Goal: Information Seeking & Learning: Learn about a topic

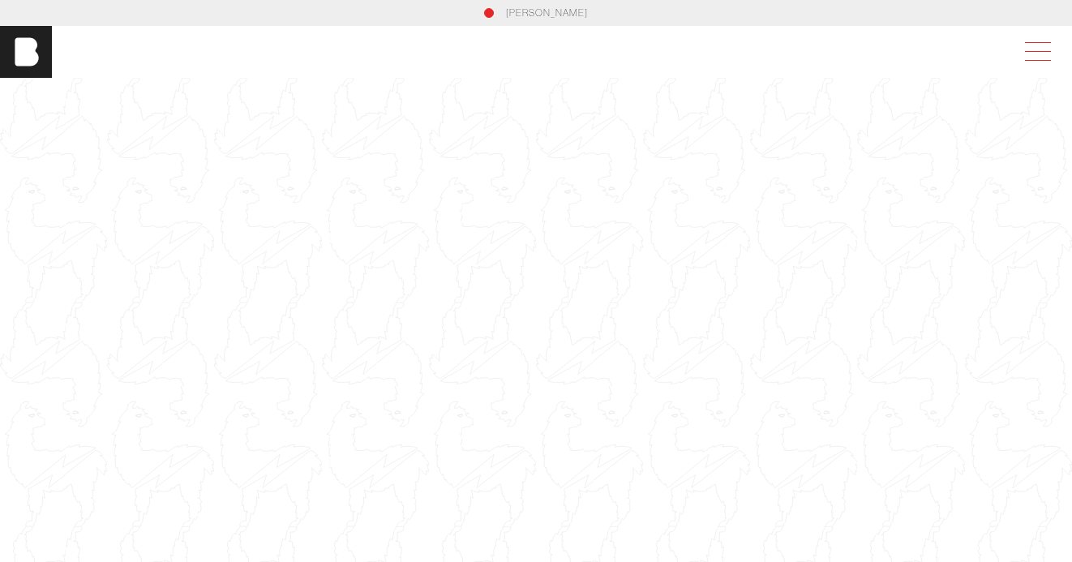
click at [1054, 48] on span at bounding box center [1034, 51] width 37 height 29
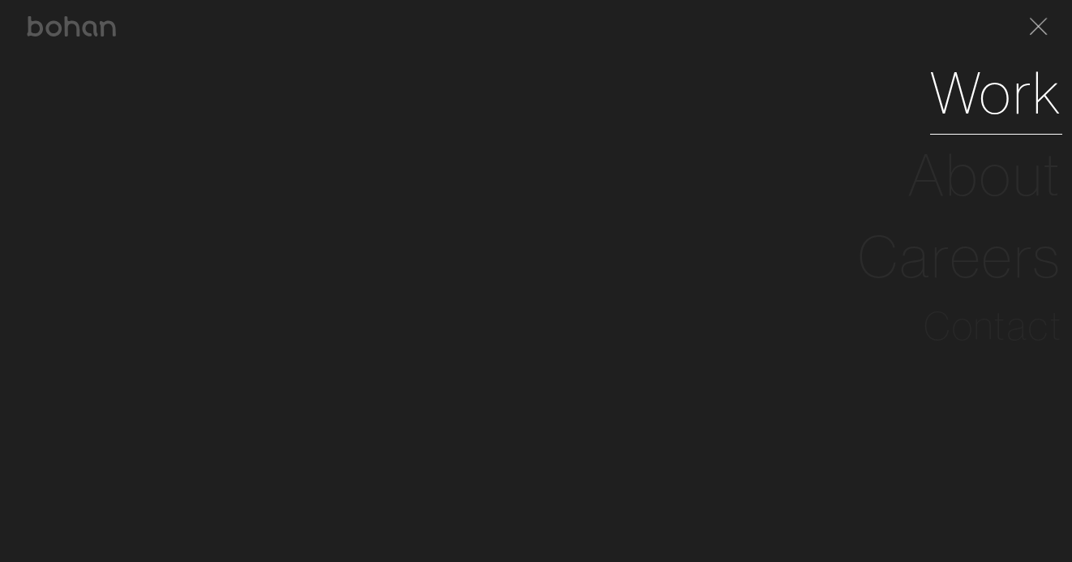
click at [1030, 110] on link "Work" at bounding box center [996, 93] width 132 height 82
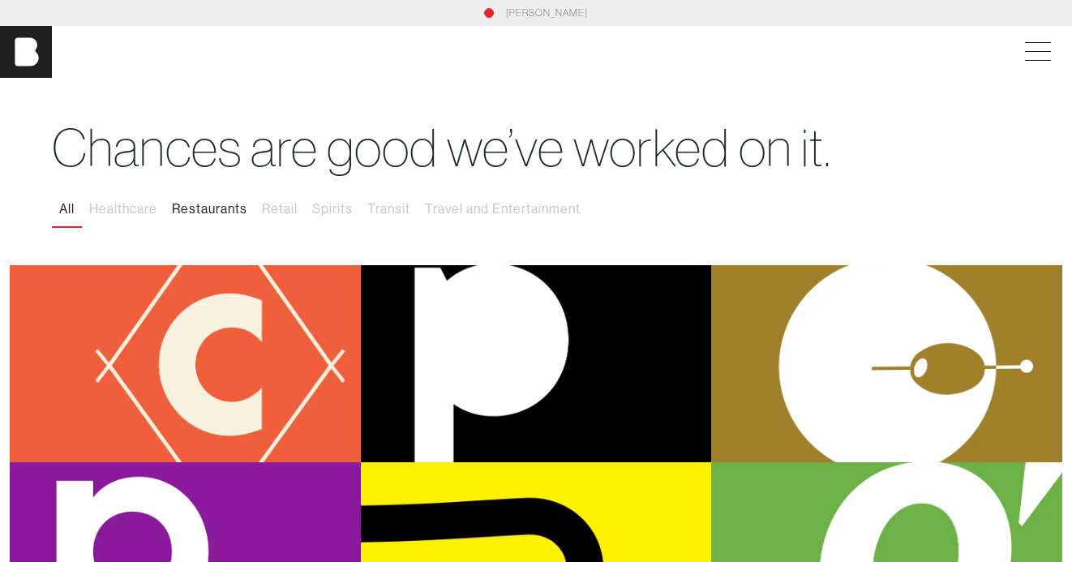
click at [190, 208] on button "Restaurants" at bounding box center [210, 209] width 90 height 34
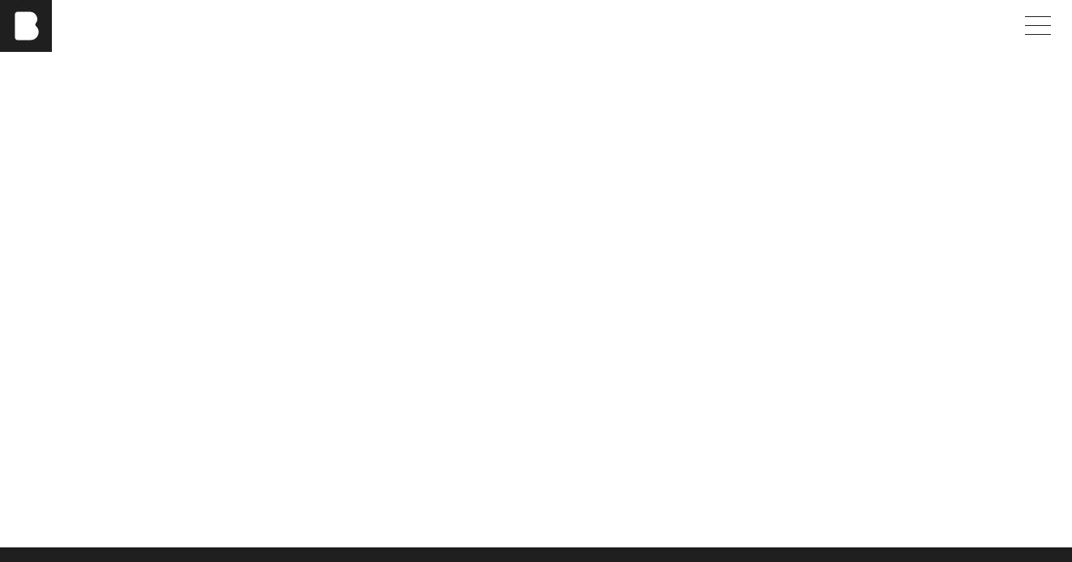
scroll to position [1152, 0]
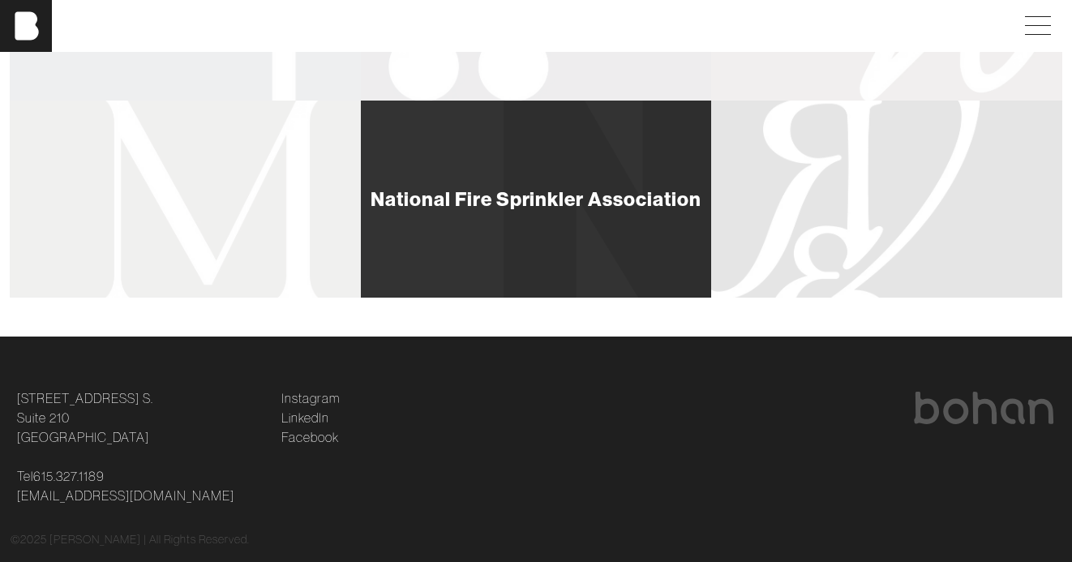
click at [492, 142] on div "National Fire Sprinkler Association" at bounding box center [536, 199] width 351 height 197
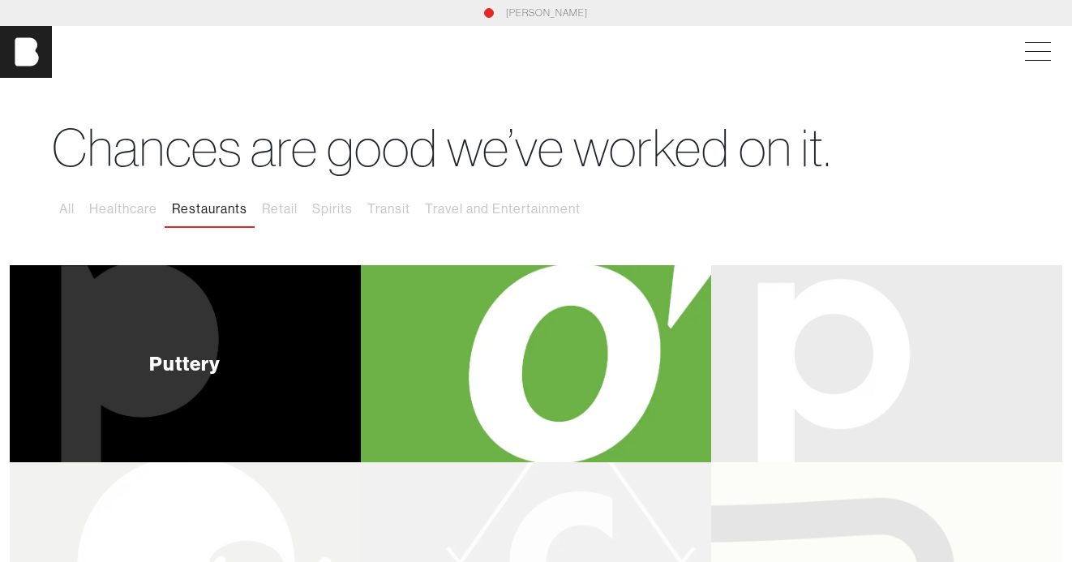
click at [269, 328] on div "Puttery" at bounding box center [185, 363] width 351 height 197
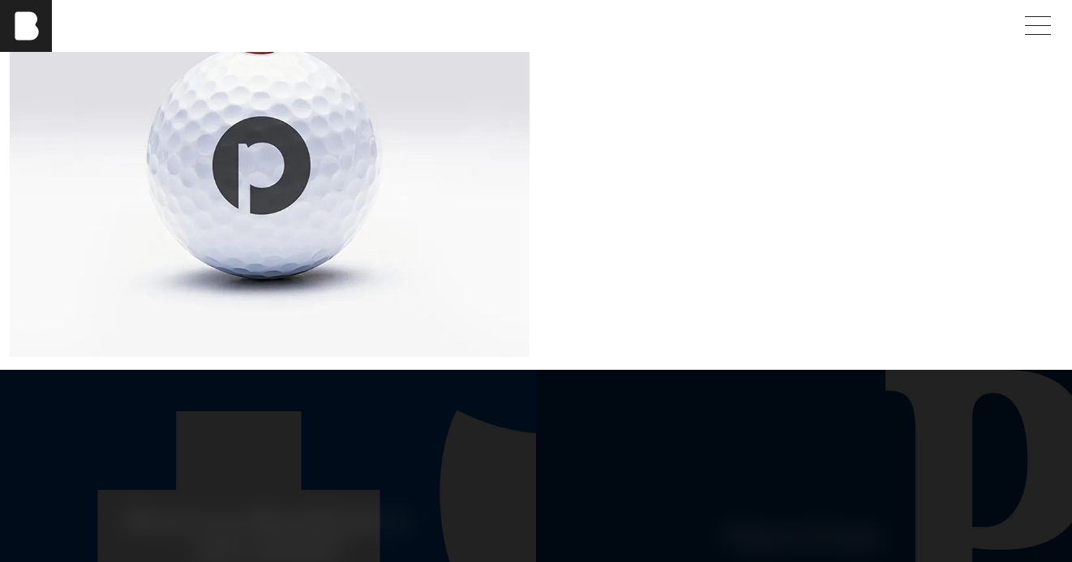
scroll to position [6729, 0]
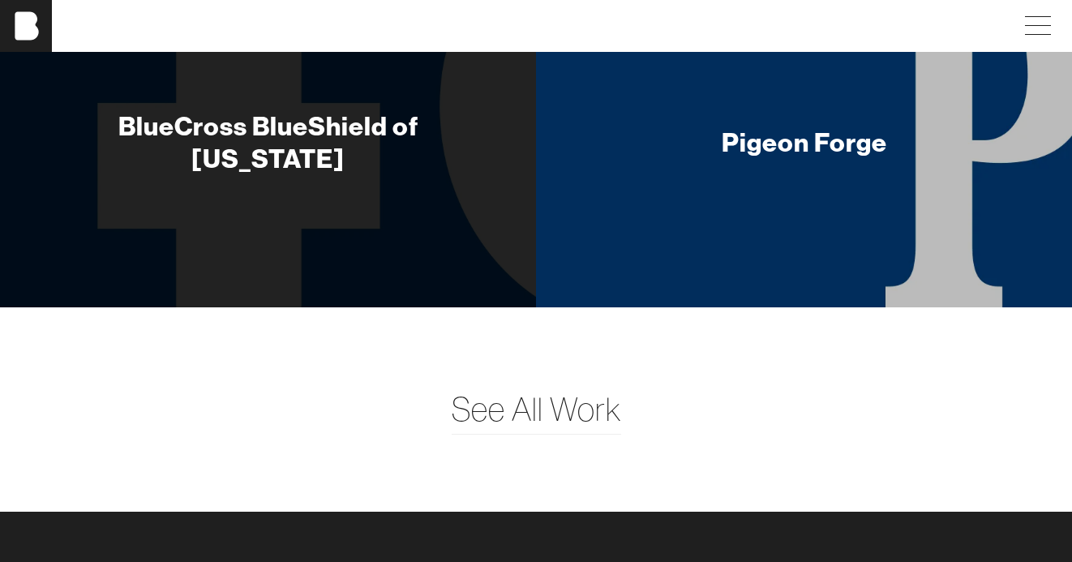
click at [850, 179] on div "Pigeon Forge" at bounding box center [804, 145] width 189 height 117
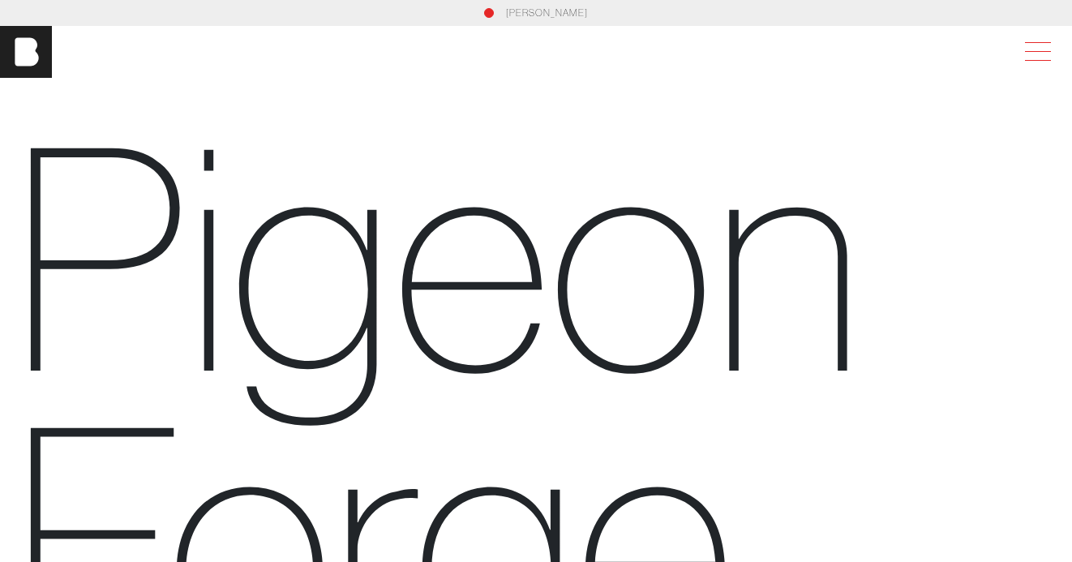
click at [1037, 52] on span at bounding box center [1034, 51] width 37 height 29
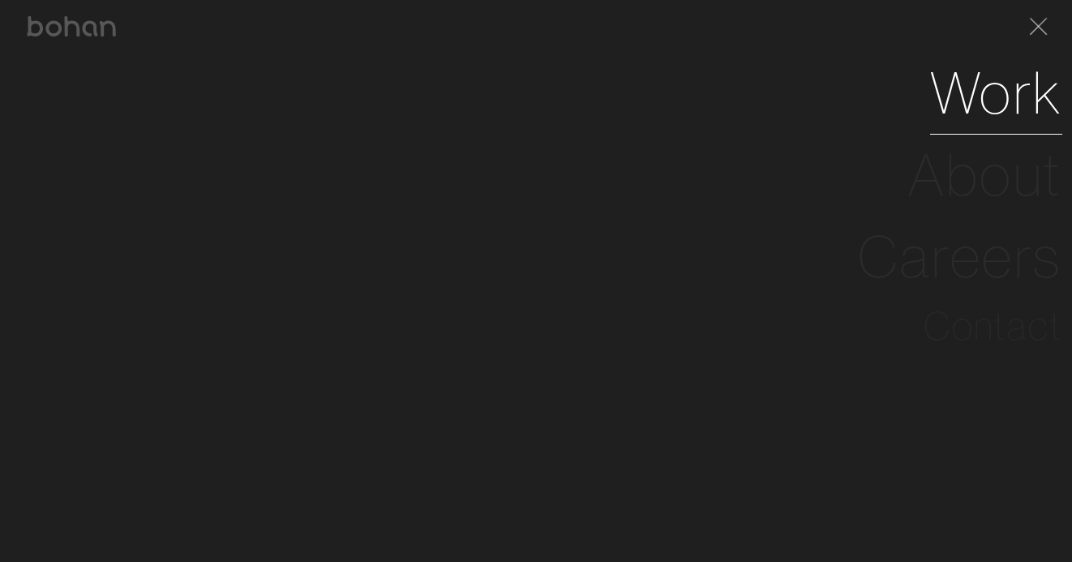
click at [998, 87] on link "Work" at bounding box center [996, 93] width 132 height 82
